Goal: Information Seeking & Learning: Find specific fact

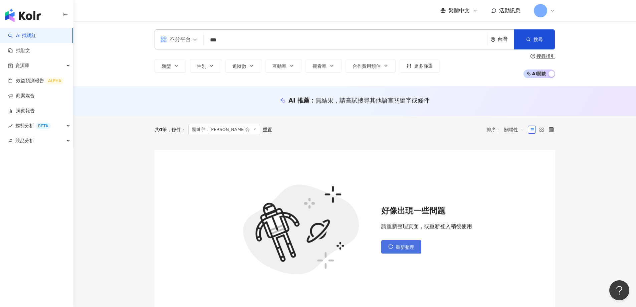
click at [405, 244] on span "重新整理" at bounding box center [405, 246] width 19 height 5
